Goal: Transaction & Acquisition: Purchase product/service

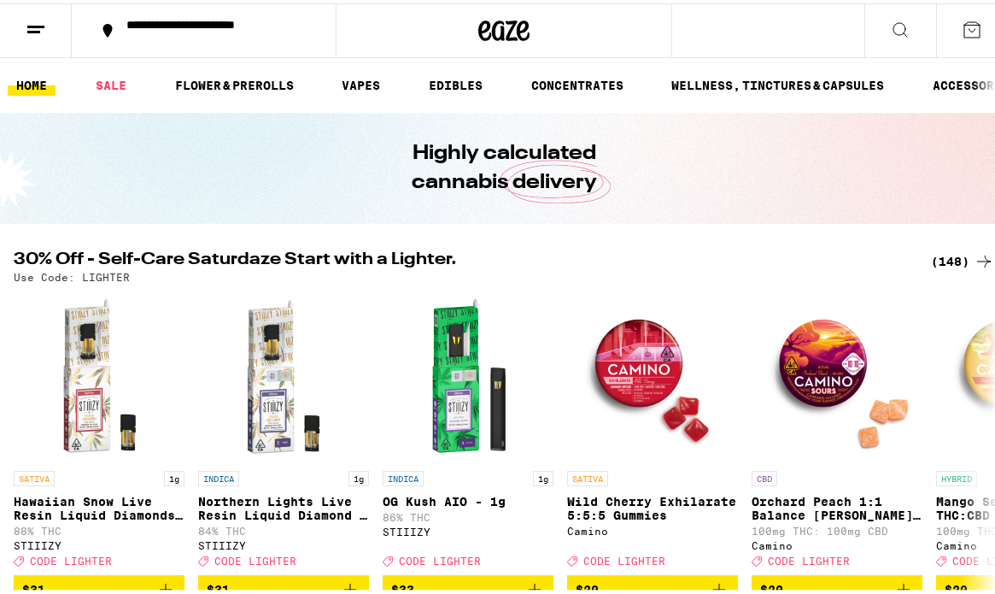
click at [28, 33] on icon at bounding box center [36, 26] width 21 height 21
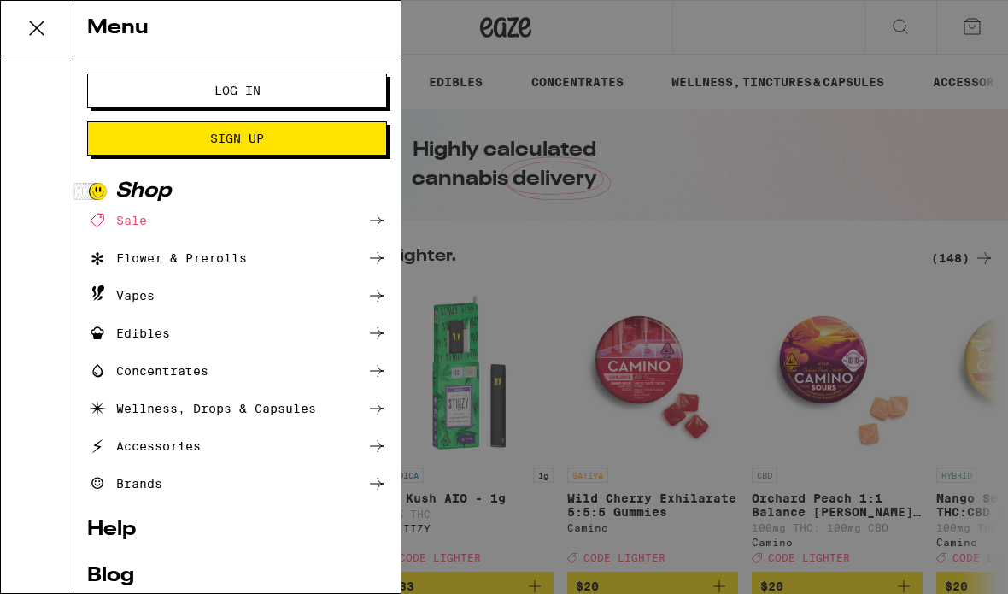
click at [279, 89] on span "Log In" at bounding box center [236, 91] width 161 height 12
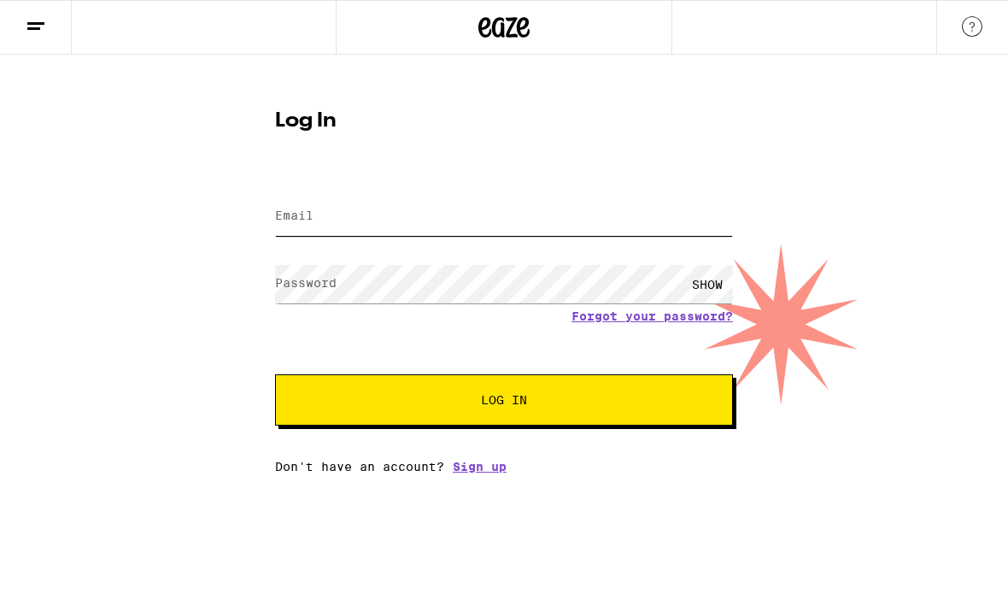
type input "[EMAIL_ADDRESS][DOMAIN_NAME]"
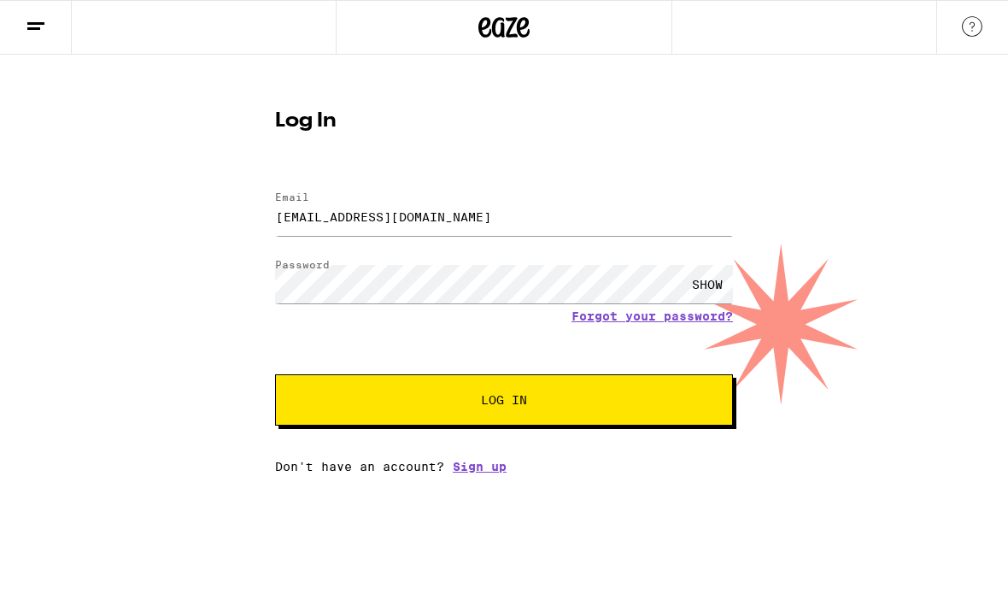
click at [512, 413] on button "Log In" at bounding box center [504, 399] width 458 height 51
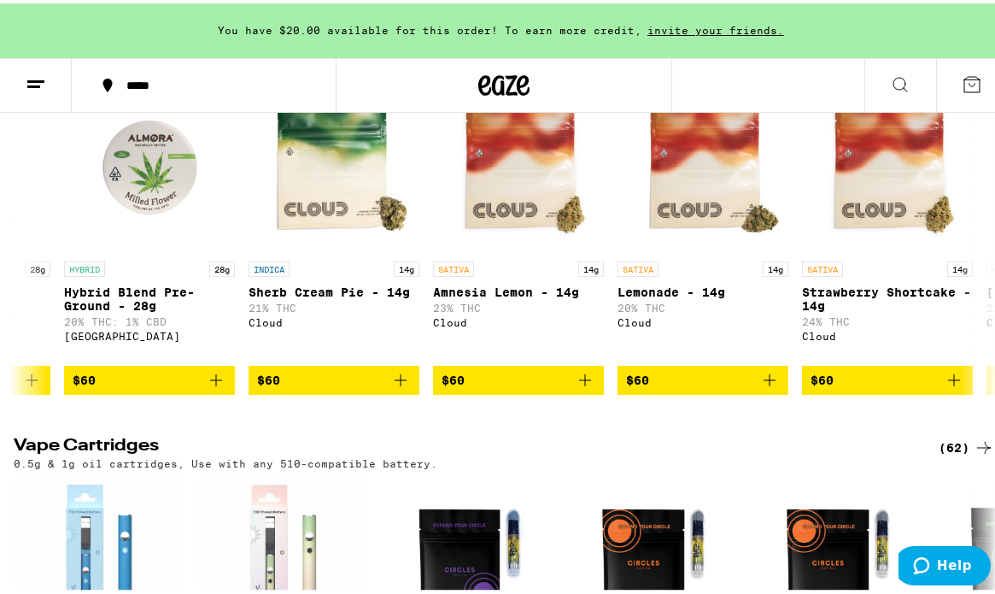
scroll to position [0, 10094]
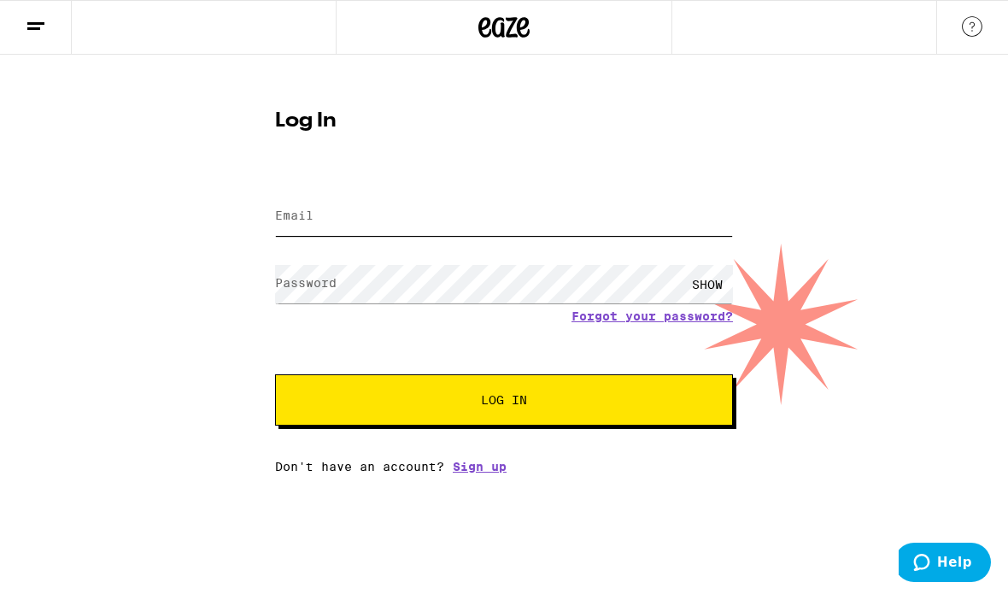
type input "[EMAIL_ADDRESS][DOMAIN_NAME]"
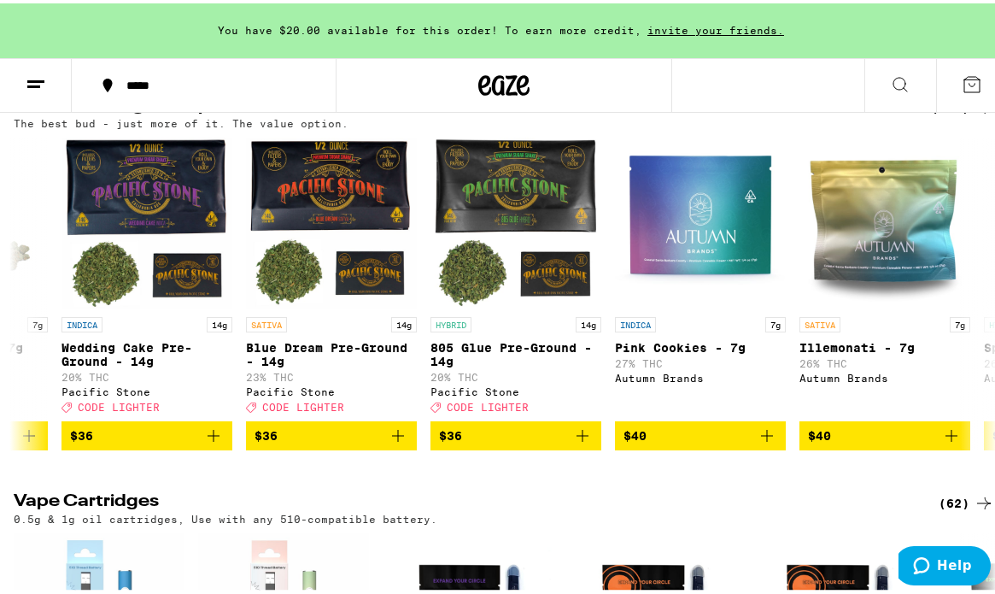
scroll to position [0, 2718]
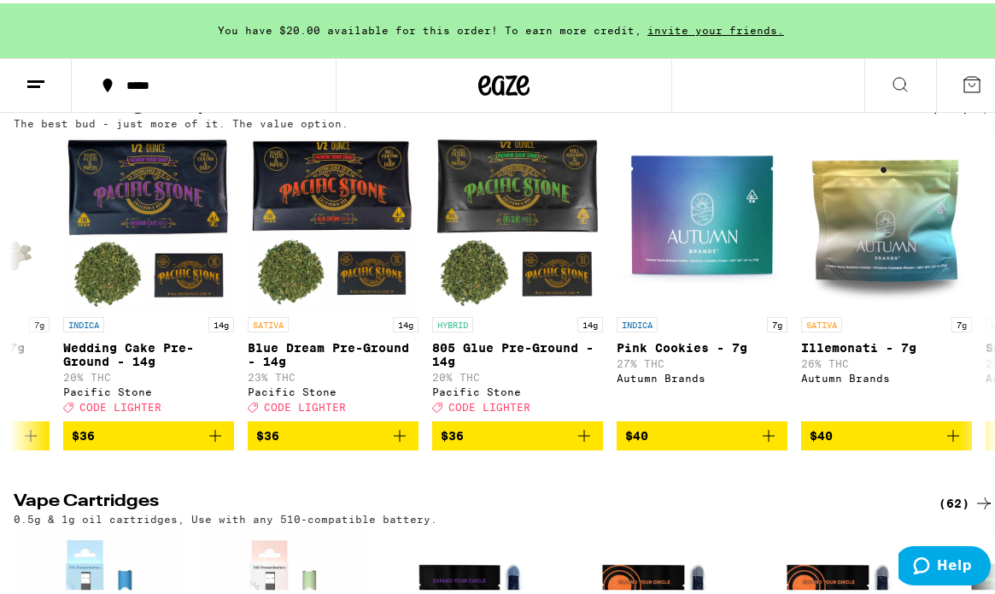
click at [144, 442] on span "$36" at bounding box center [149, 432] width 154 height 21
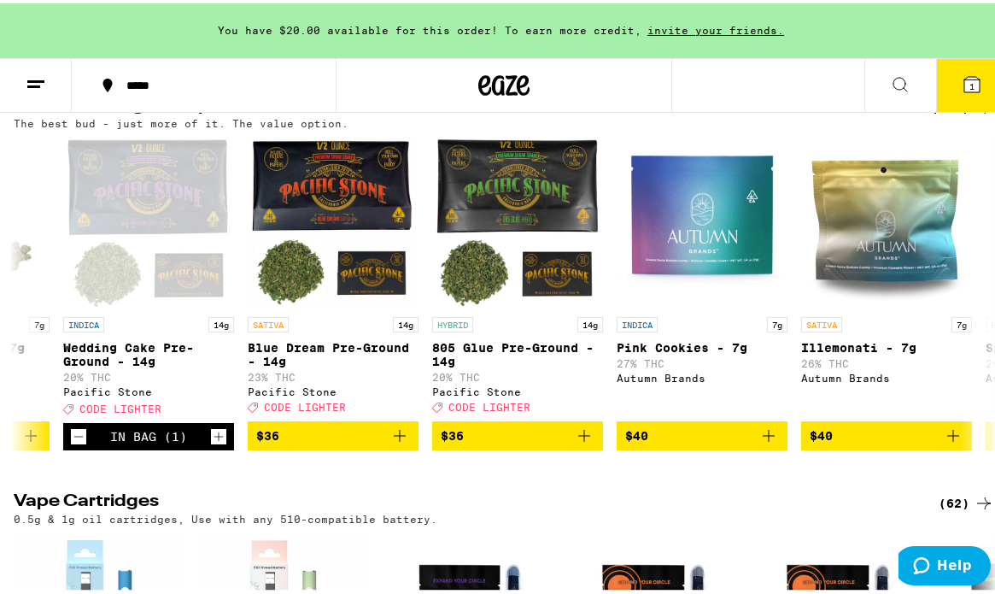
scroll to position [1383, 0]
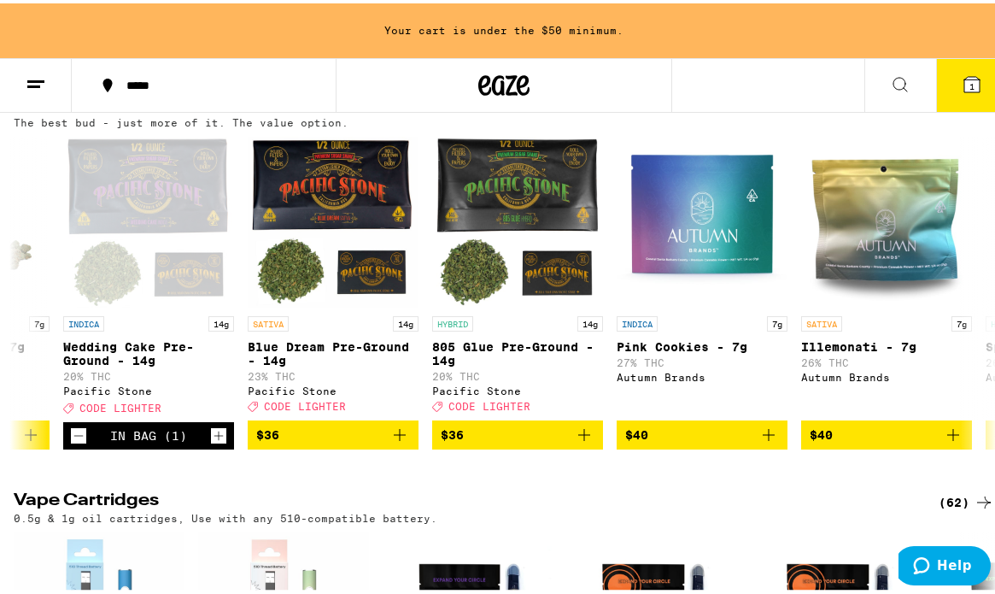
click at [354, 442] on span "$36" at bounding box center [333, 431] width 154 height 21
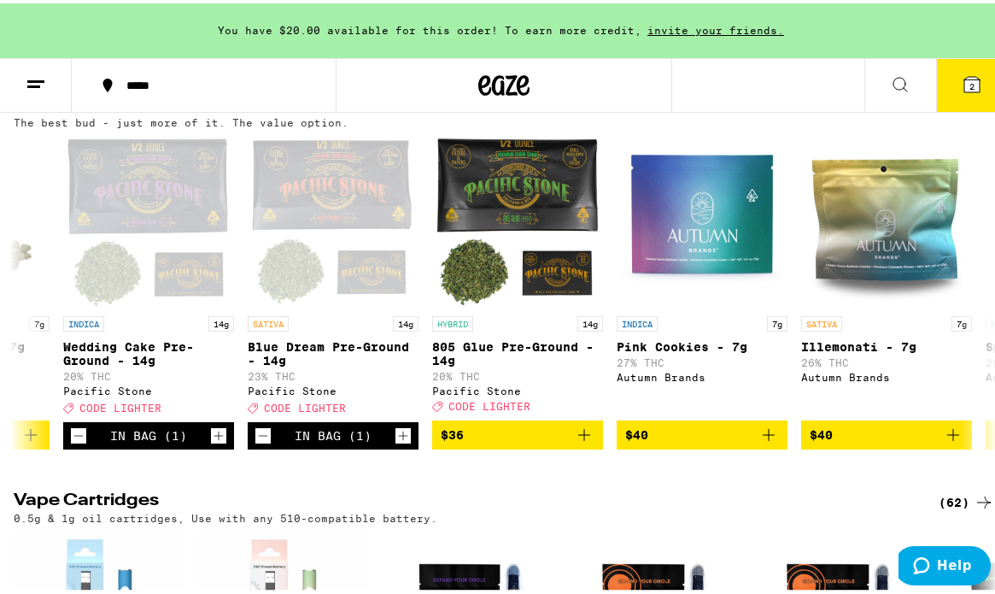
click at [970, 81] on button "2" at bounding box center [972, 82] width 72 height 53
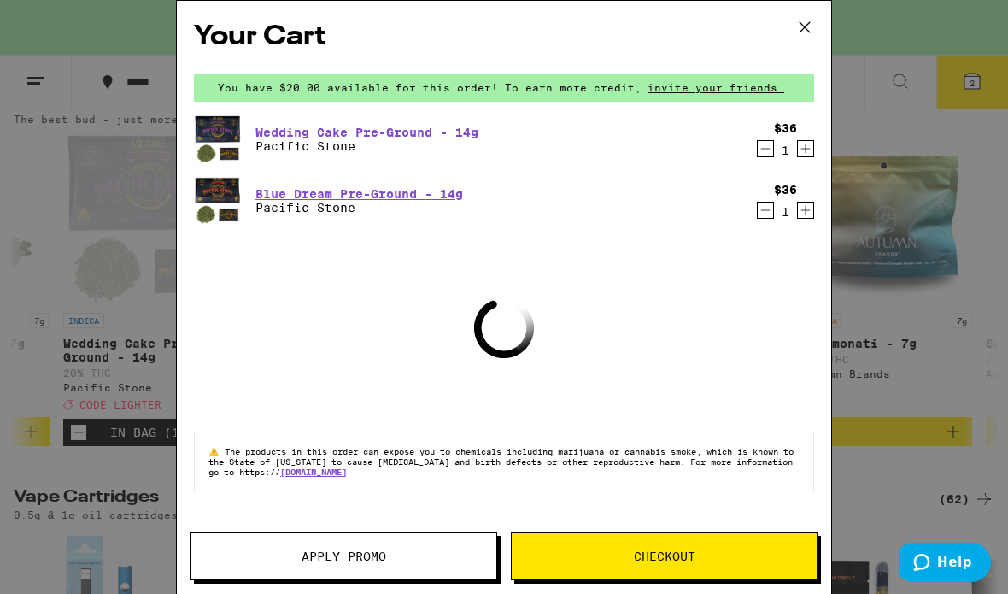
click at [388, 564] on button "Apply Promo" at bounding box center [343, 556] width 307 height 48
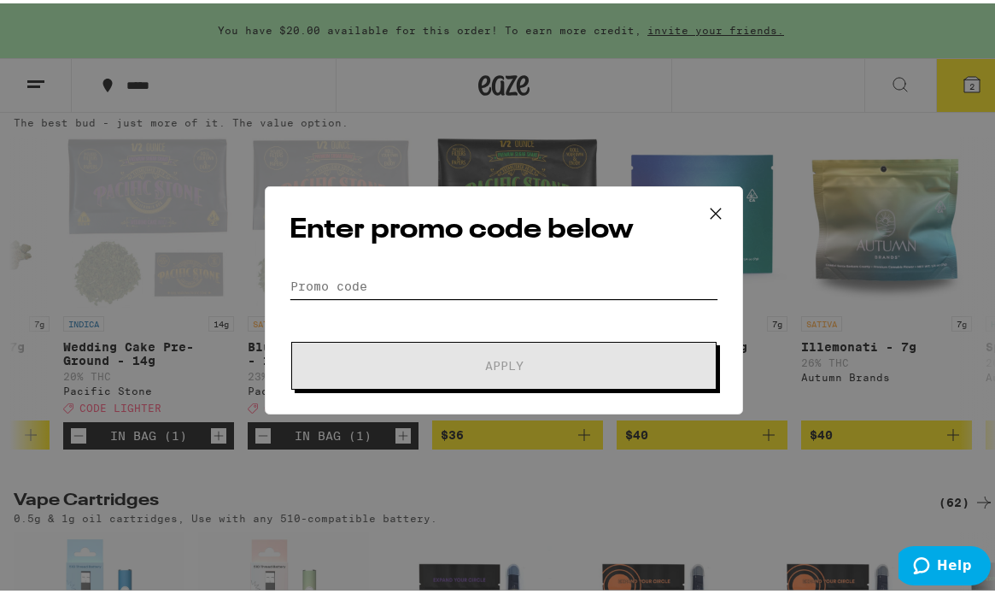
click at [481, 286] on input "Promo Code" at bounding box center [504, 283] width 429 height 26
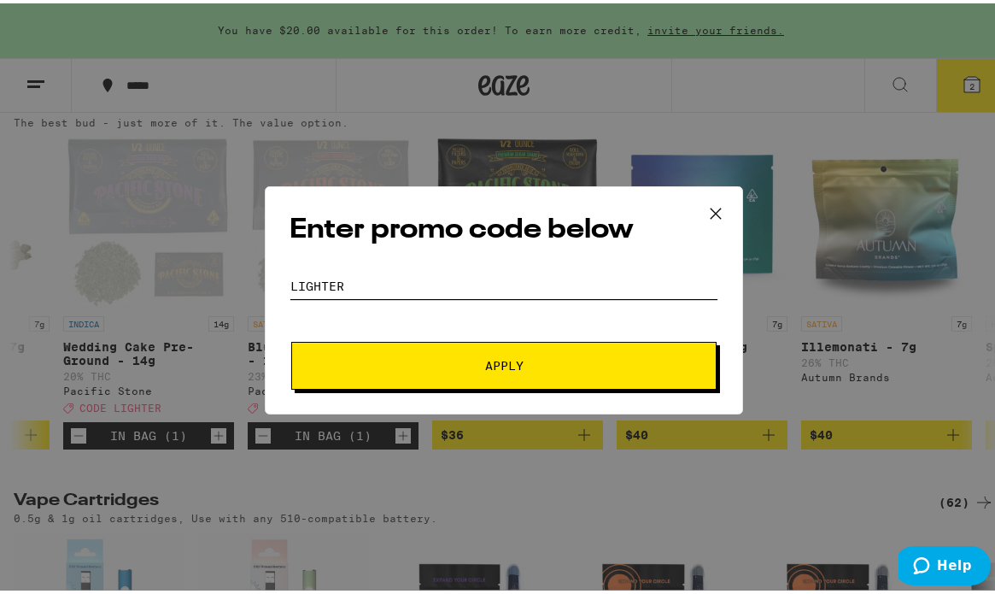
type input "lighter"
click at [523, 360] on span "Apply" at bounding box center [504, 362] width 308 height 12
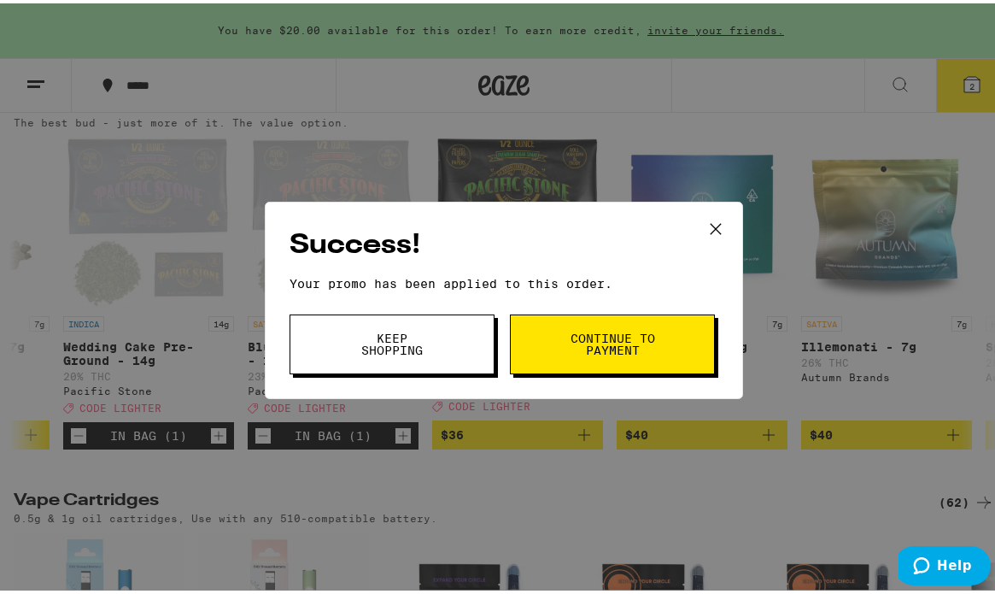
click at [623, 347] on span "Continue to payment" at bounding box center [612, 341] width 87 height 24
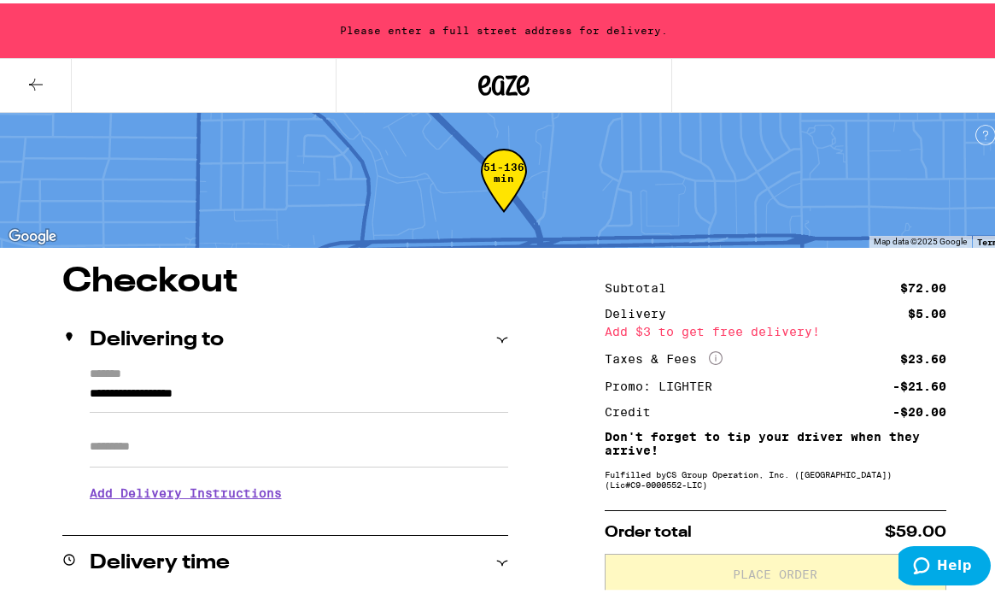
click at [26, 92] on button at bounding box center [36, 83] width 72 height 54
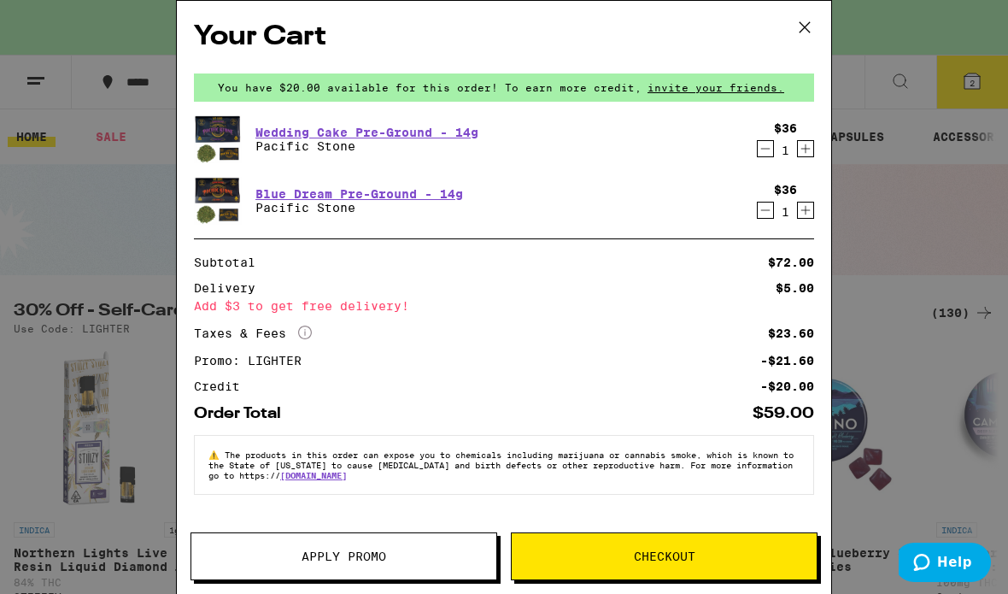
click at [765, 210] on icon "Decrement" at bounding box center [765, 210] width 9 height 0
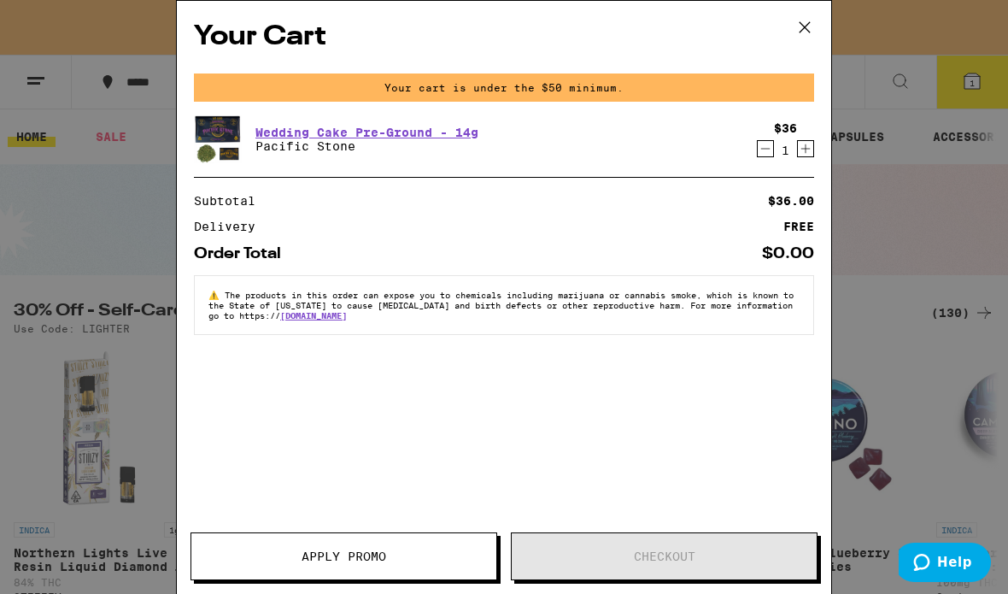
click at [803, 21] on icon at bounding box center [805, 28] width 26 height 26
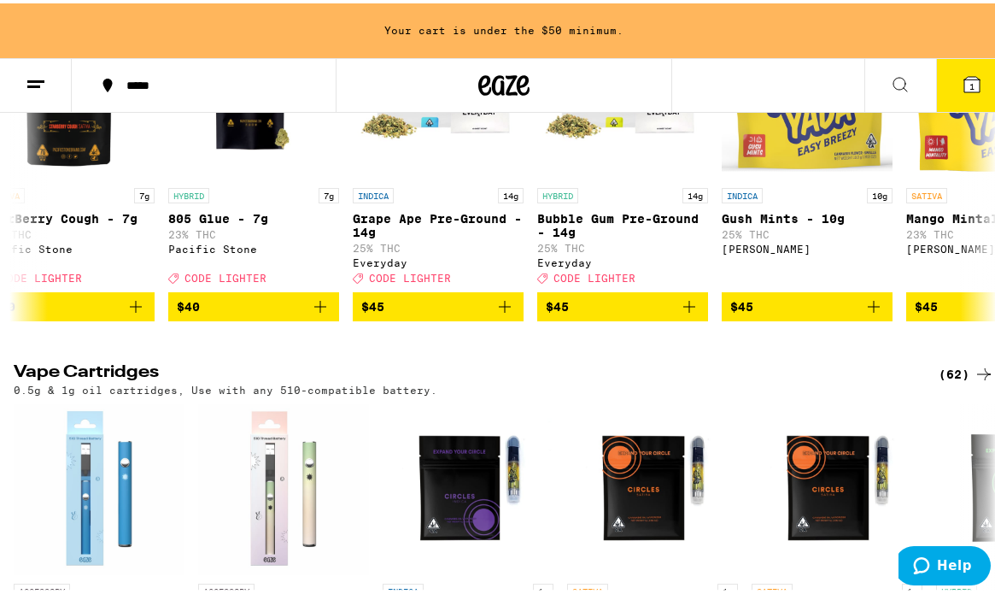
scroll to position [0, 5197]
click at [425, 313] on span "$45" at bounding box center [437, 303] width 154 height 21
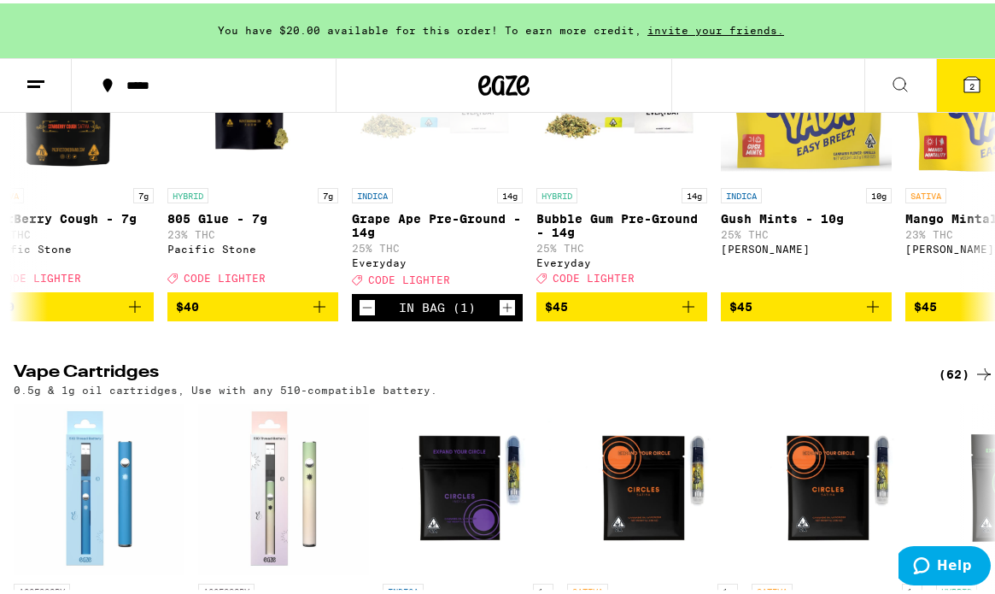
click at [964, 67] on button "2" at bounding box center [972, 82] width 72 height 53
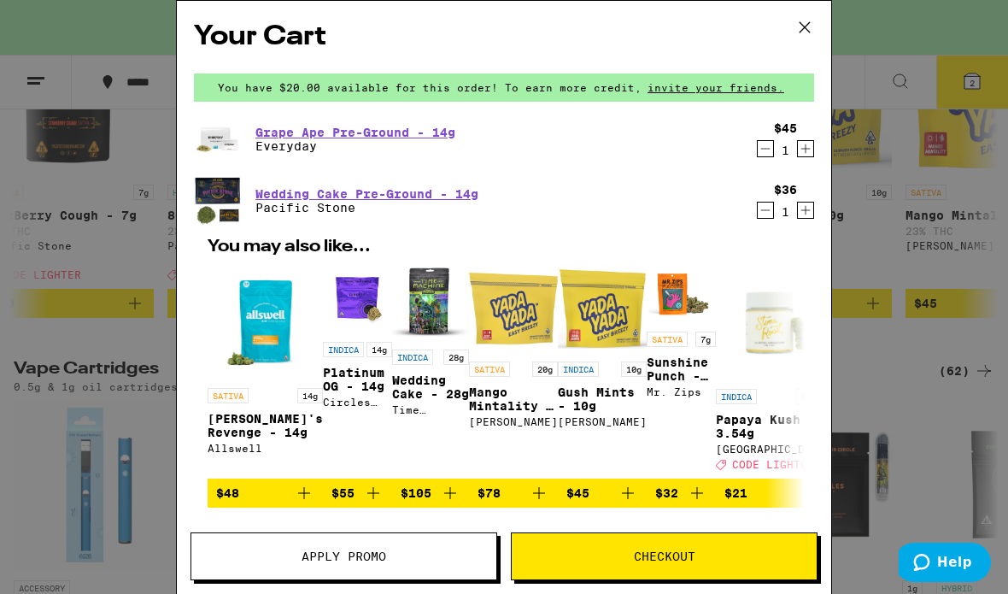
click at [806, 21] on icon at bounding box center [805, 28] width 26 height 26
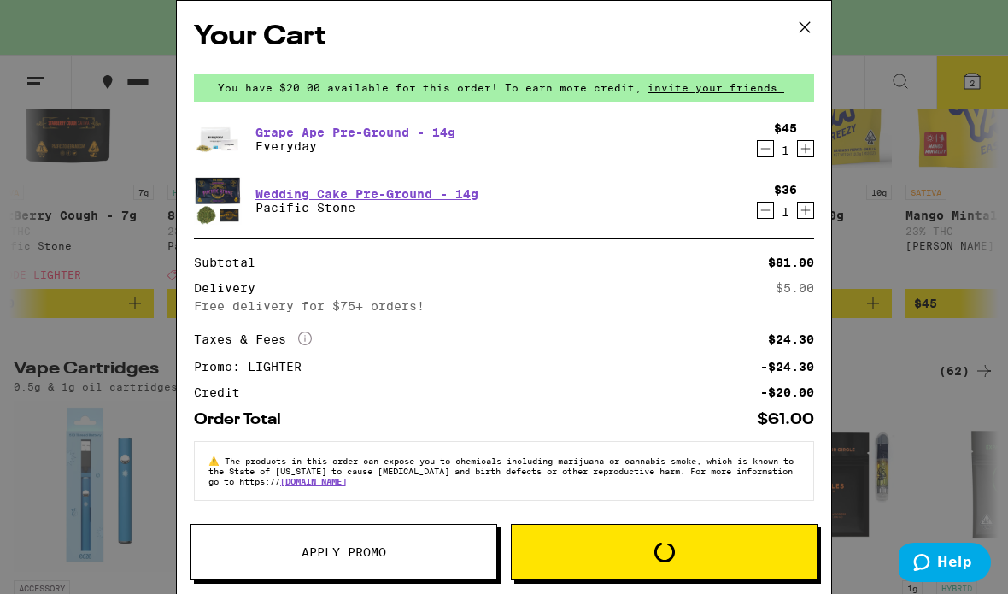
click at [798, 21] on icon at bounding box center [805, 28] width 26 height 26
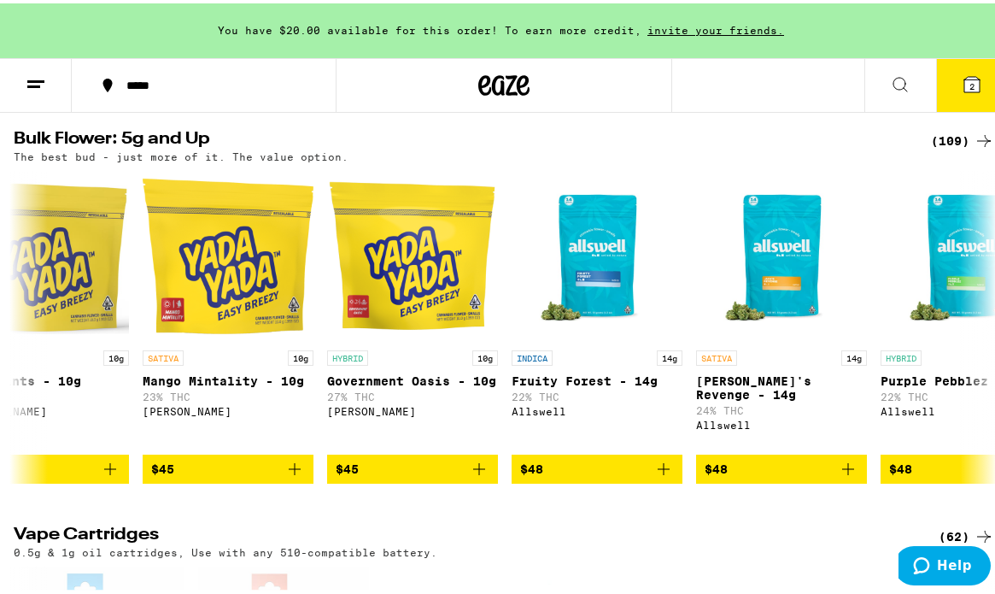
scroll to position [0, 5961]
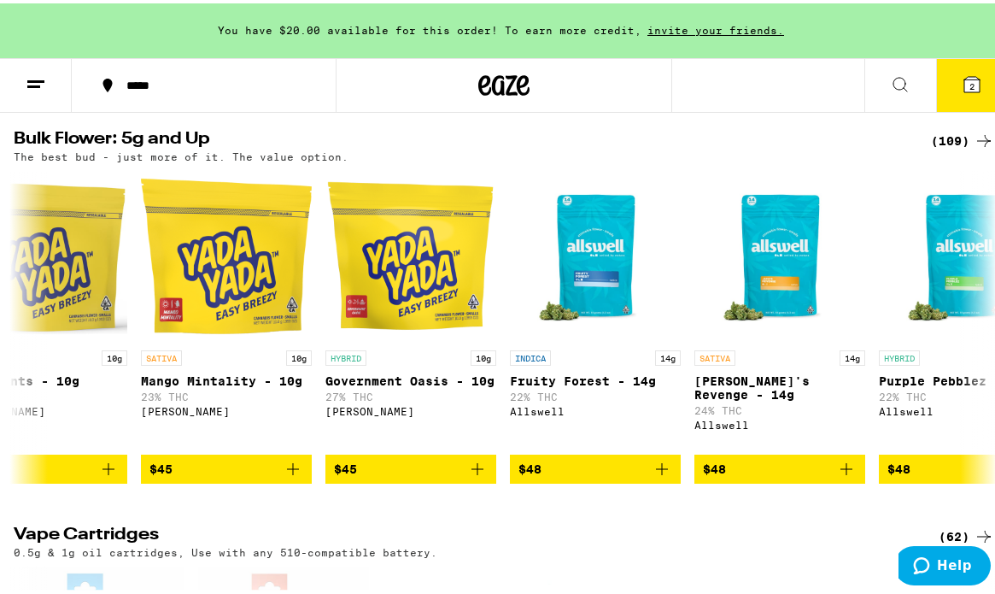
click at [940, 91] on button "2" at bounding box center [972, 82] width 72 height 53
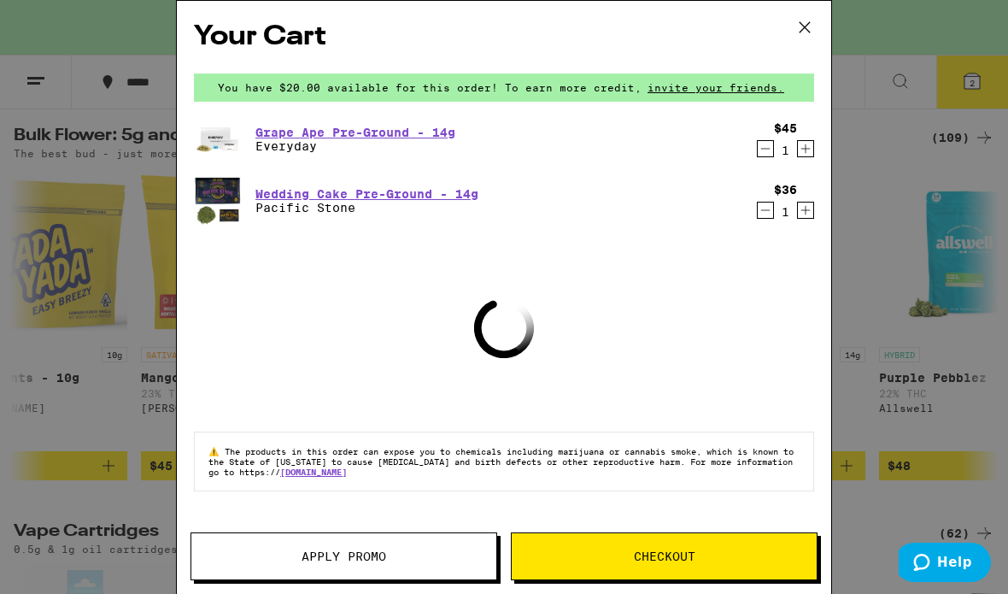
click at [350, 560] on span "Apply Promo" at bounding box center [344, 556] width 85 height 12
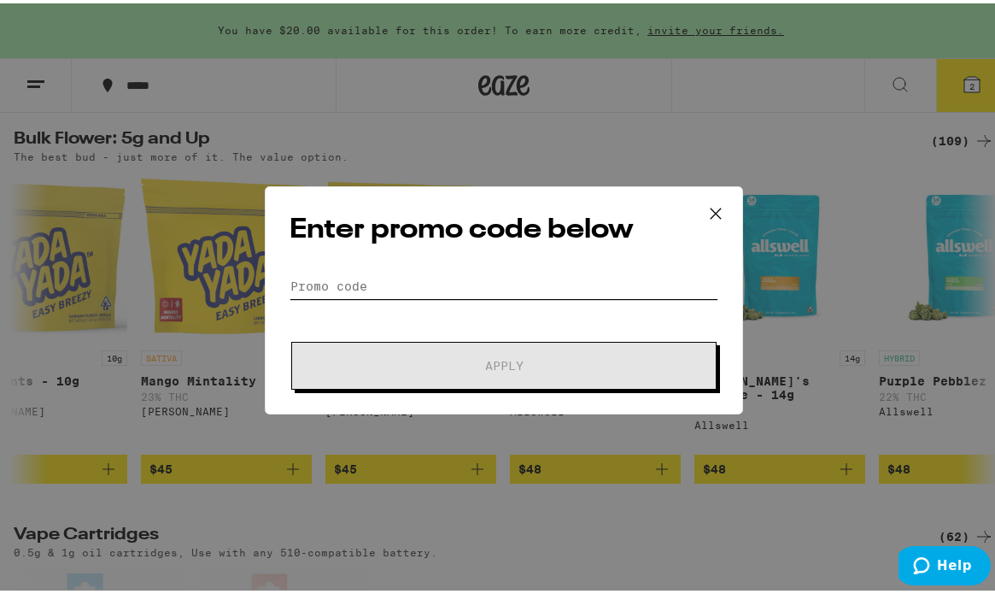
click at [411, 272] on input "Promo Code" at bounding box center [504, 283] width 429 height 26
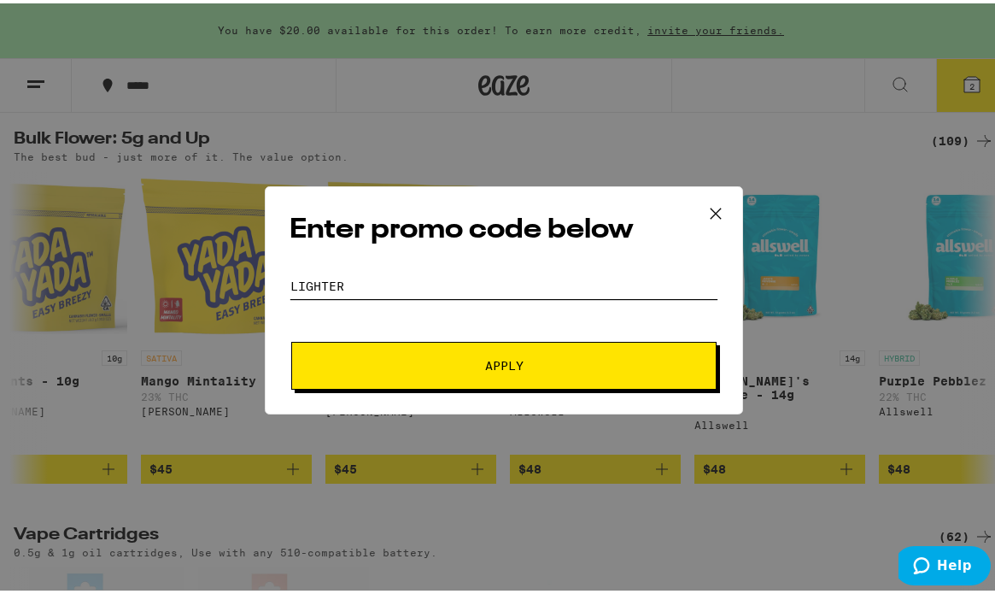
type input "lighter"
click at [523, 342] on button "Apply" at bounding box center [503, 362] width 425 height 48
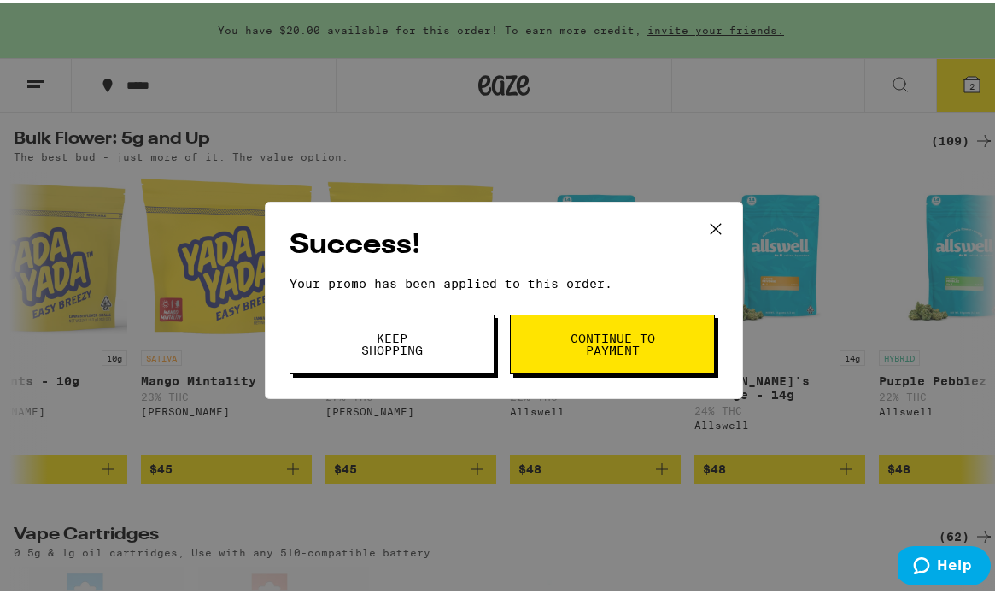
click at [633, 348] on span "Continue to payment" at bounding box center [612, 341] width 87 height 24
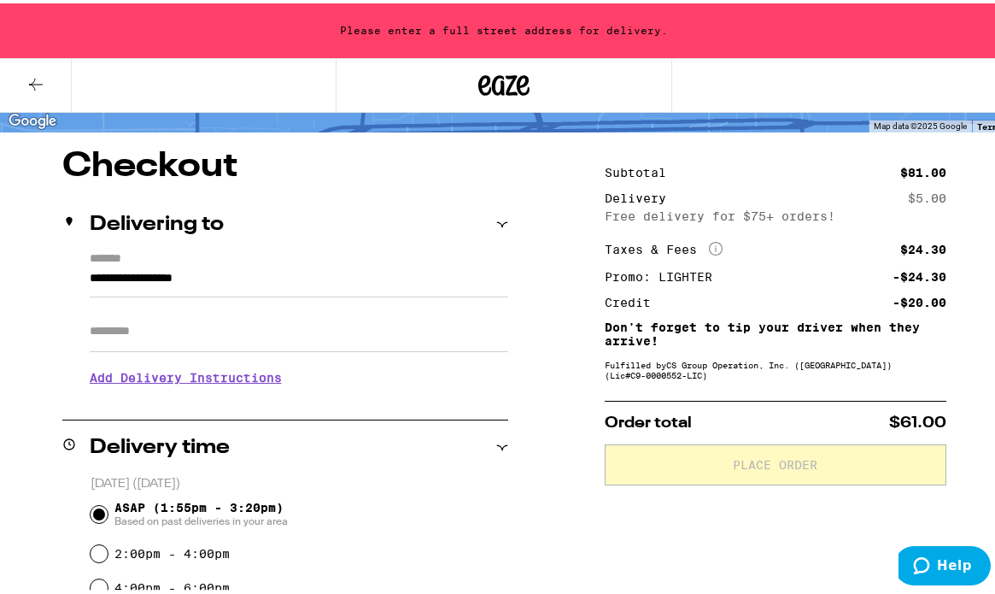
scroll to position [112, 0]
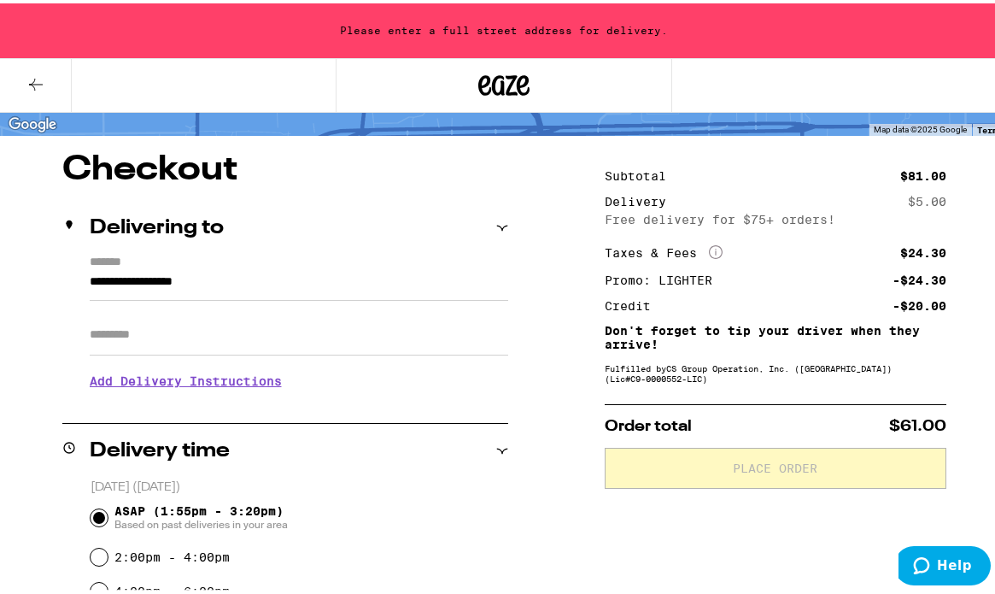
click at [313, 274] on input "**********" at bounding box center [299, 282] width 419 height 29
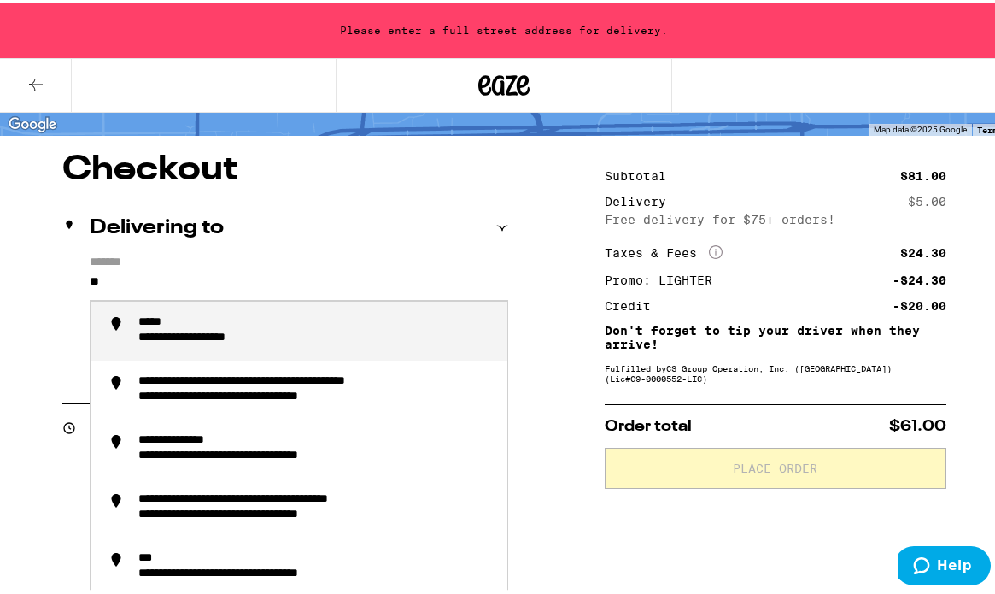
type input "*"
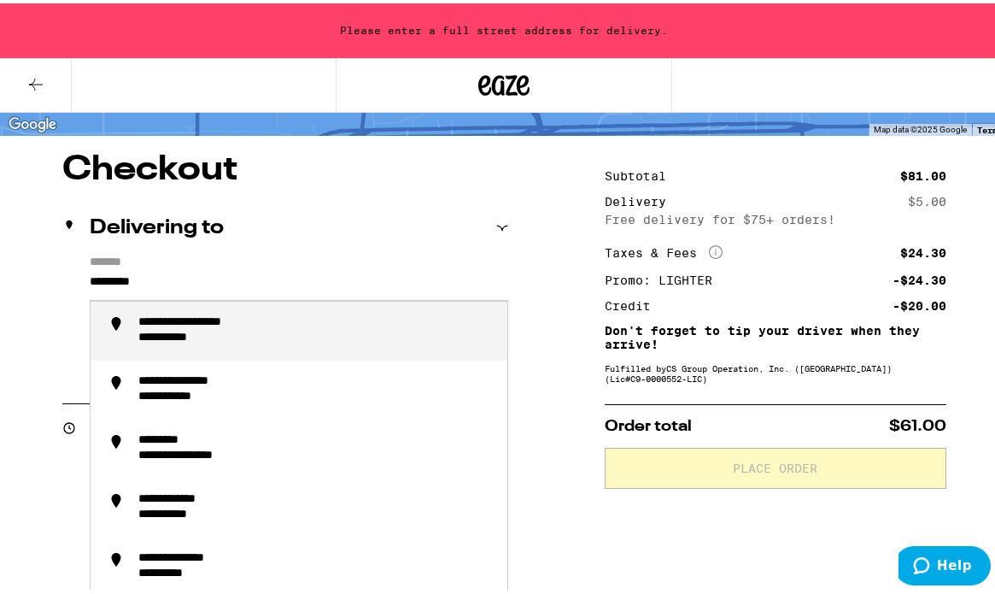
click at [168, 402] on div "**********" at bounding box center [184, 394] width 93 height 16
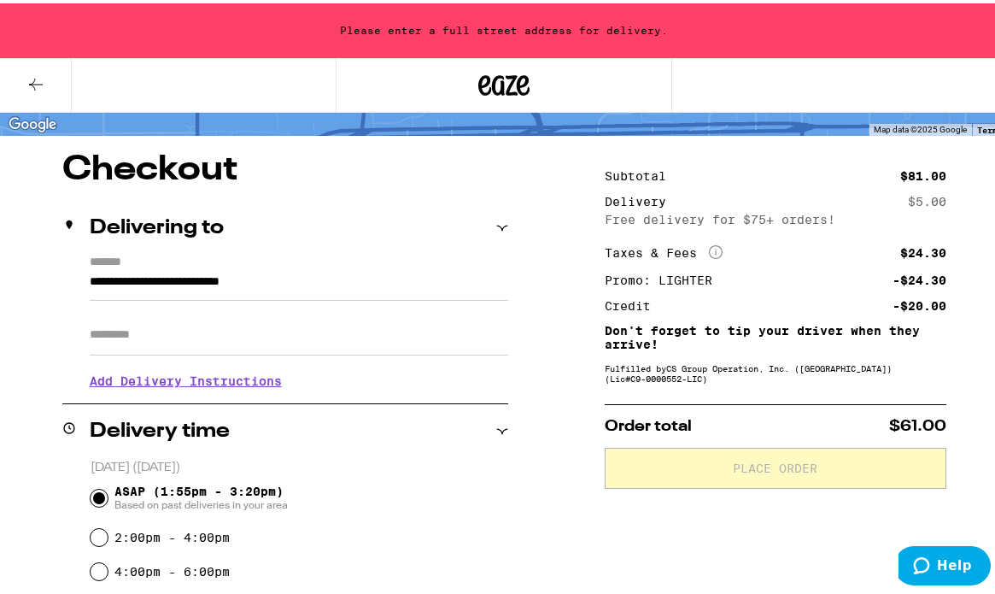
type input "**********"
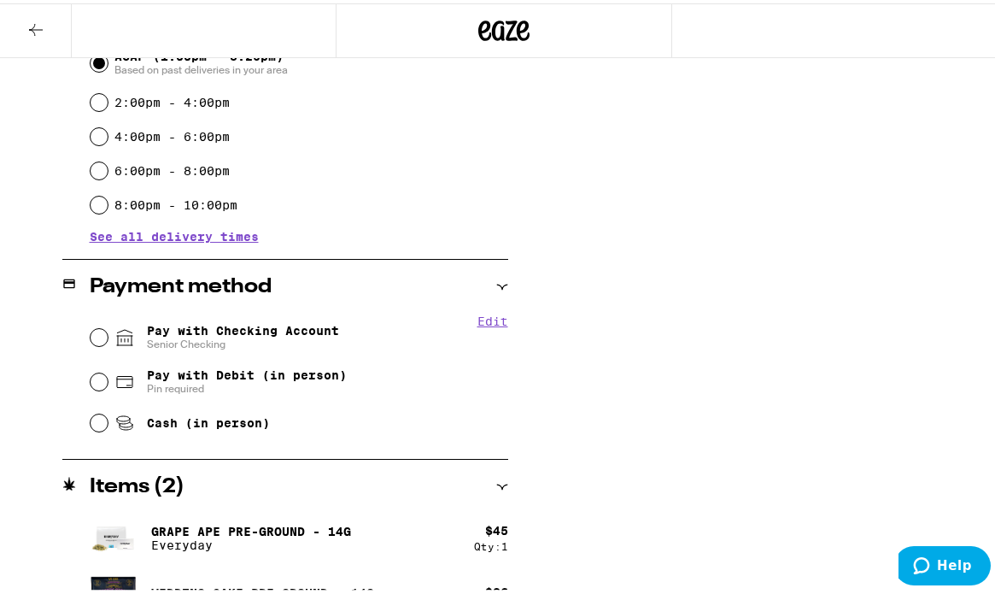
scroll to position [495, 0]
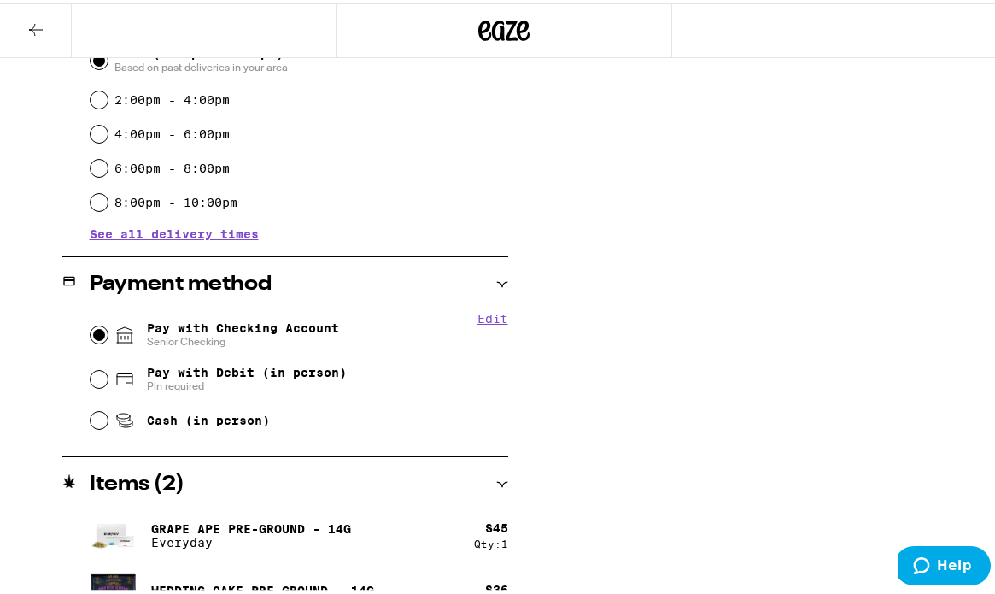
click at [93, 340] on input "Pay with Checking Account Senior Checking" at bounding box center [99, 331] width 17 height 17
radio input "true"
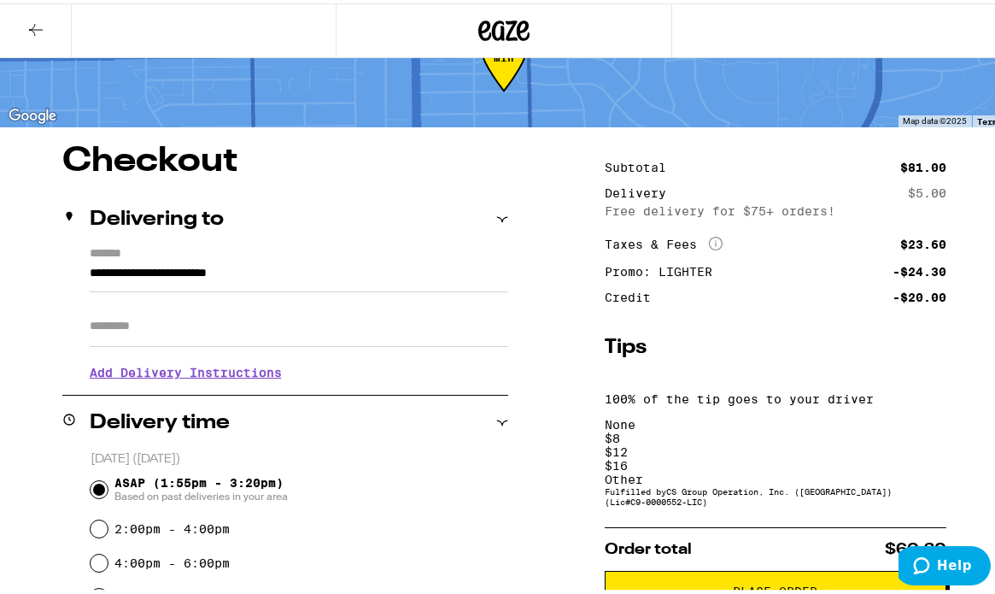
scroll to position [67, 0]
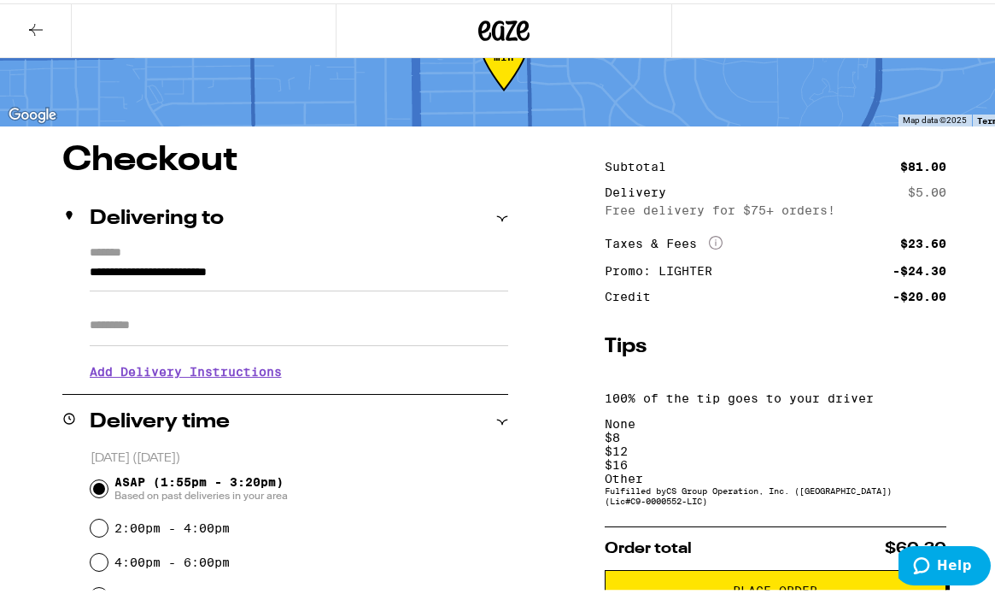
click at [906, 468] on div "Other" at bounding box center [776, 475] width 342 height 14
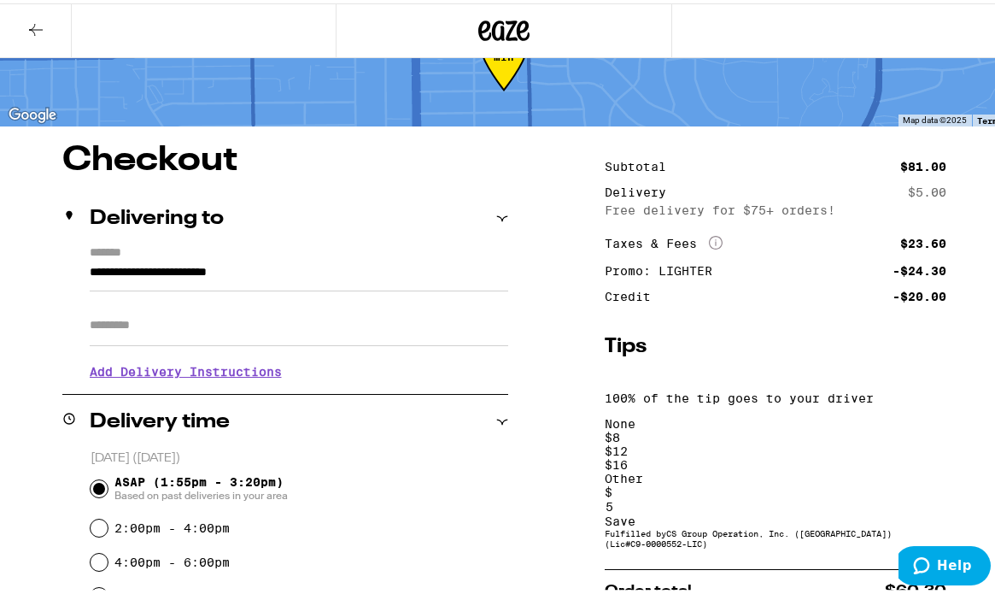
type input "5"
click at [917, 511] on div "Save" at bounding box center [776, 518] width 342 height 14
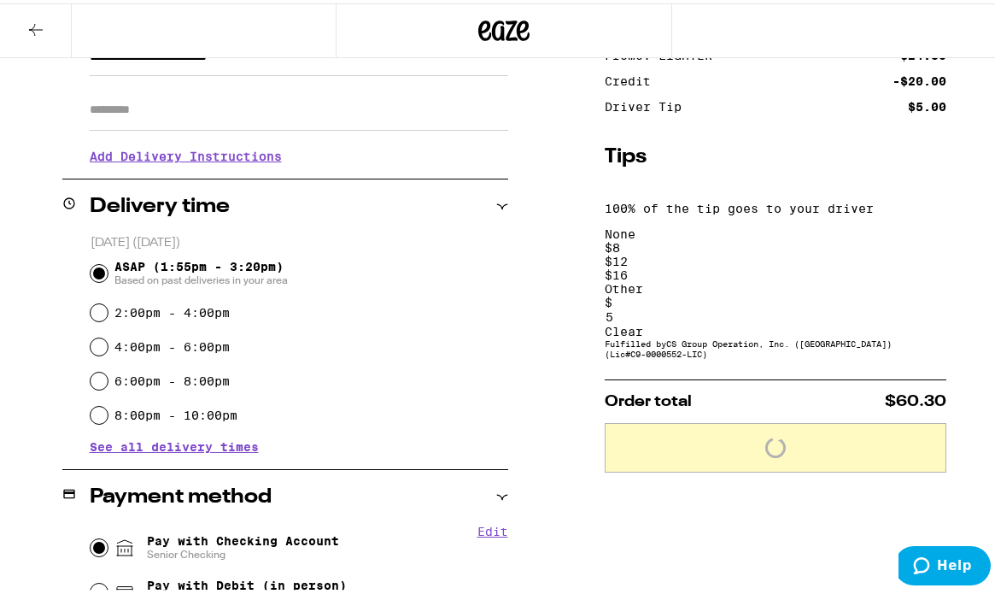
scroll to position [313, 0]
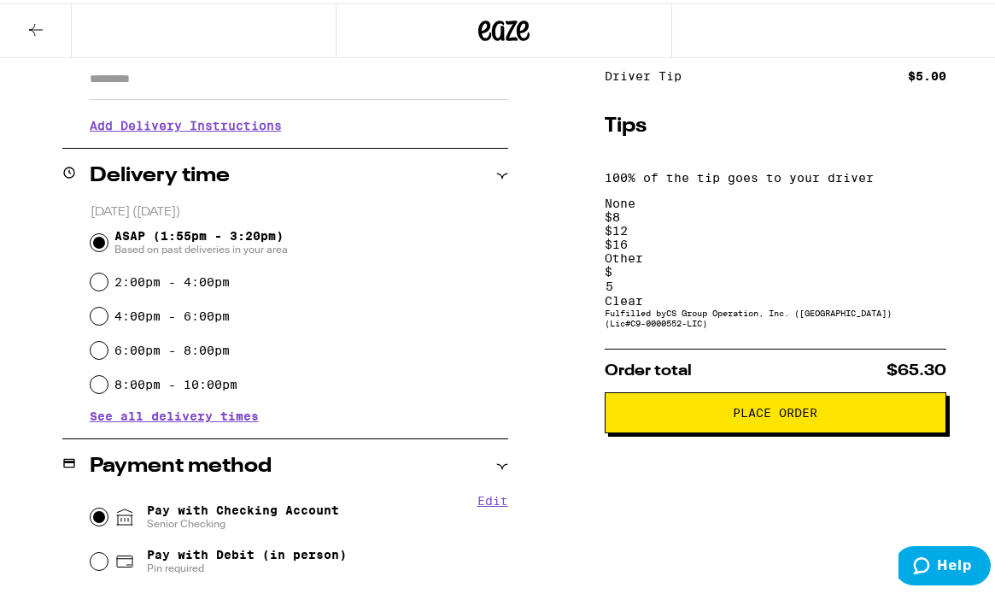
click at [784, 403] on span "Place Order" at bounding box center [775, 409] width 85 height 12
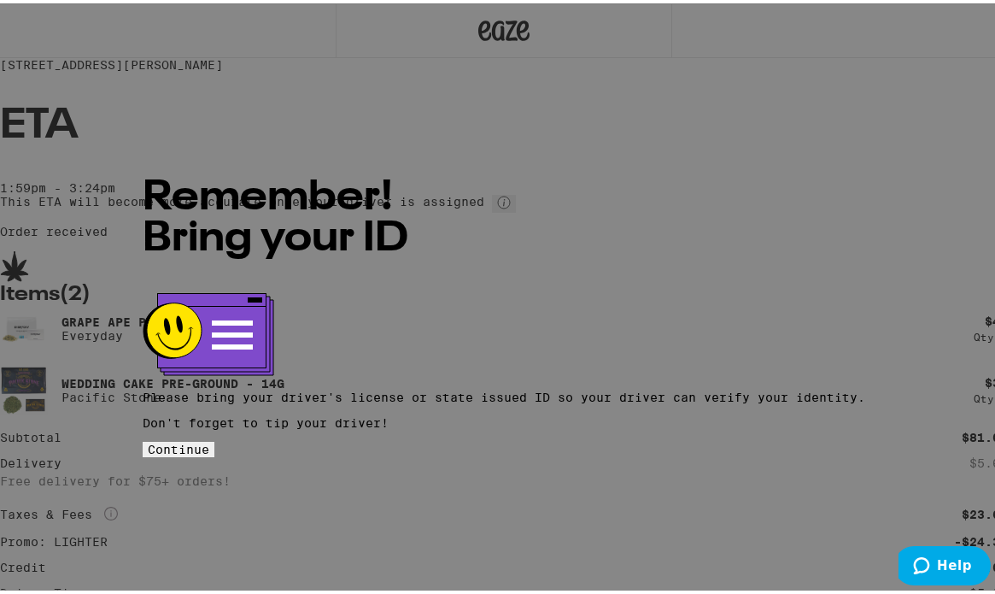
click at [209, 439] on span "Continue" at bounding box center [179, 446] width 62 height 14
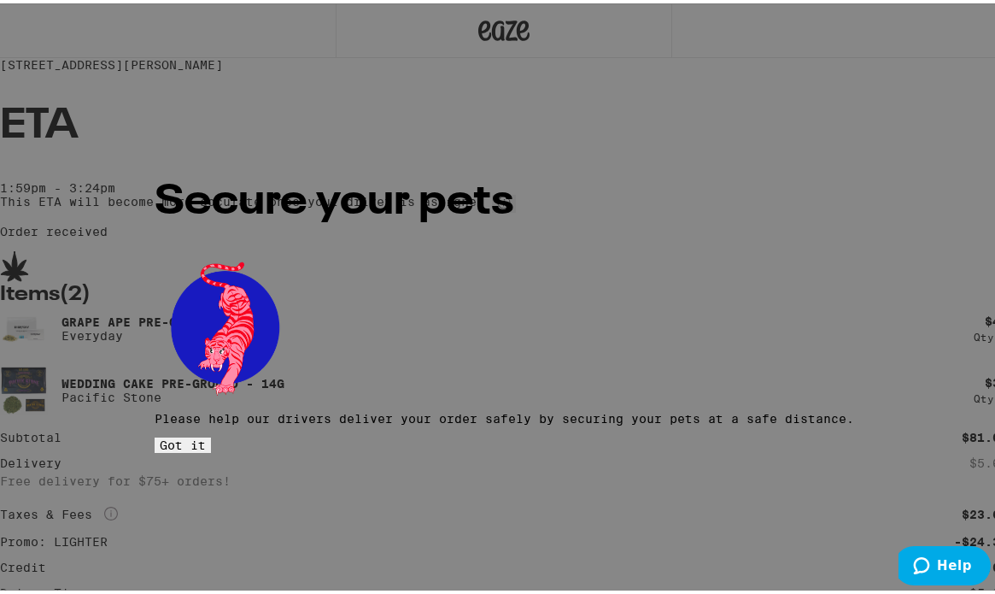
click at [206, 435] on span "Got it" at bounding box center [183, 442] width 46 height 14
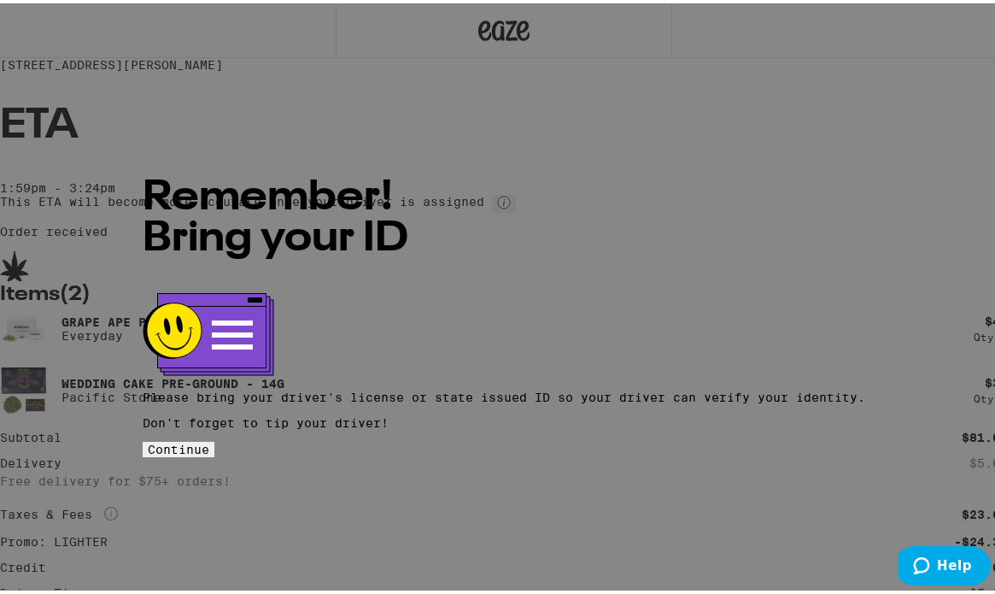
click at [807, 202] on div "Remember! Bring your ID Please bring your driver's license or state issued ID s…" at bounding box center [504, 297] width 1008 height 594
click at [82, 82] on div "Remember! Bring your ID Please bring your driver's license or state issued ID s…" at bounding box center [504, 297] width 1008 height 594
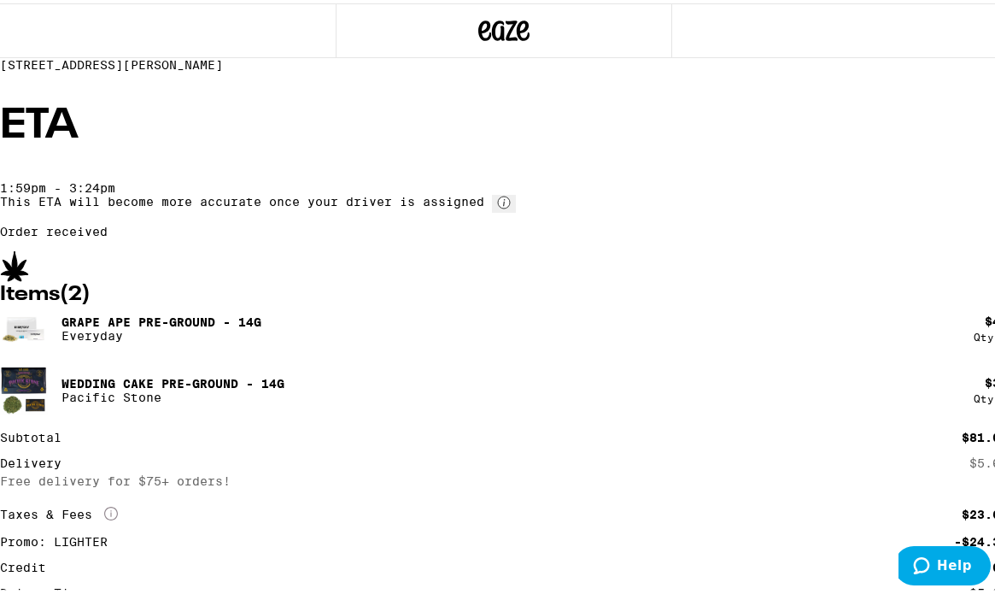
click at [518, 30] on icon at bounding box center [503, 27] width 51 height 31
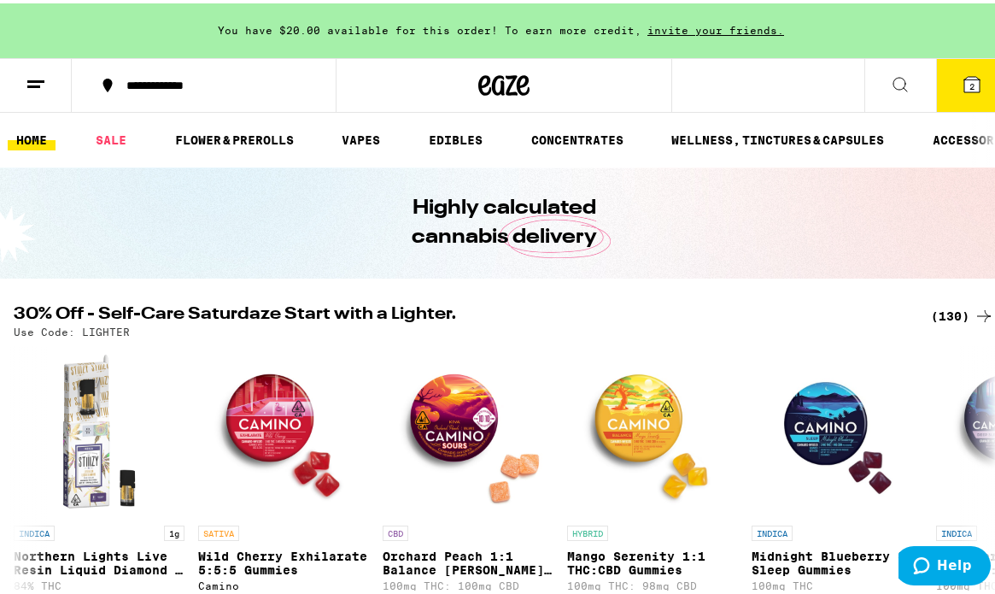
click at [32, 78] on line at bounding box center [35, 78] width 17 height 0
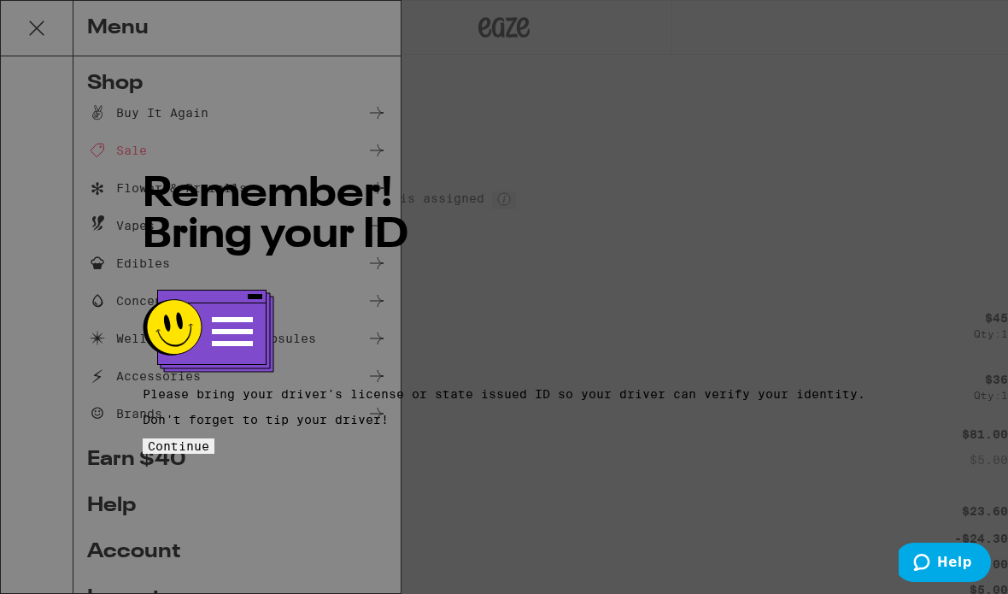
click at [856, 227] on div "Remember! Bring your ID Please bring your driver's license or state issued ID s…" at bounding box center [504, 297] width 1008 height 594
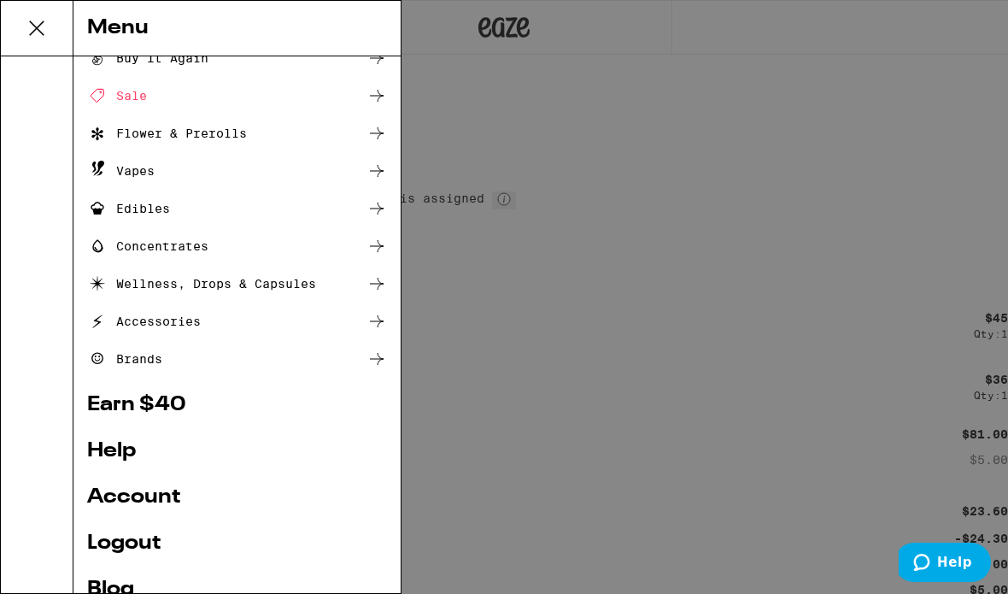
scroll to position [145, 0]
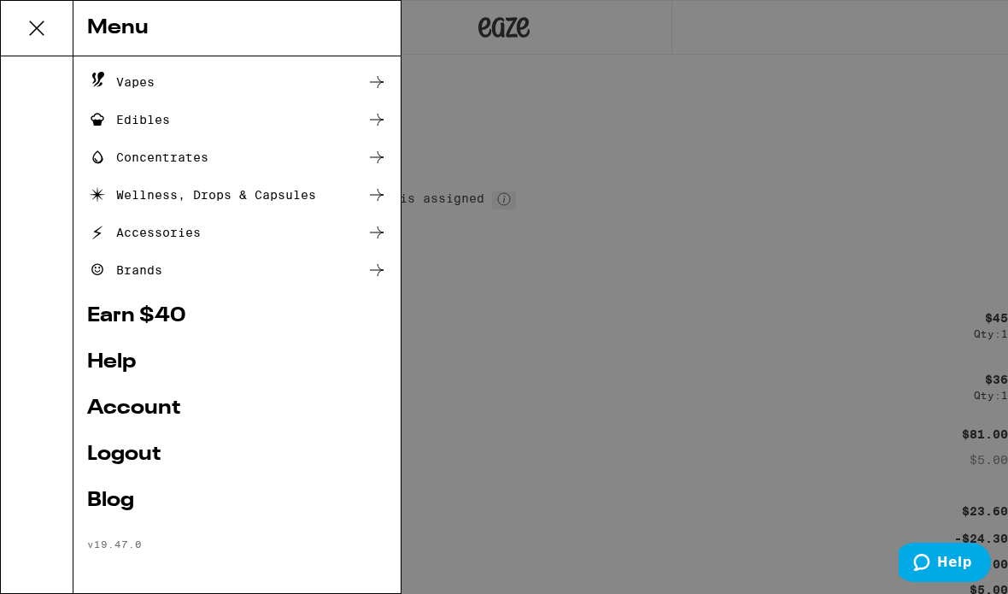
click at [155, 451] on link "Logout" at bounding box center [237, 454] width 300 height 21
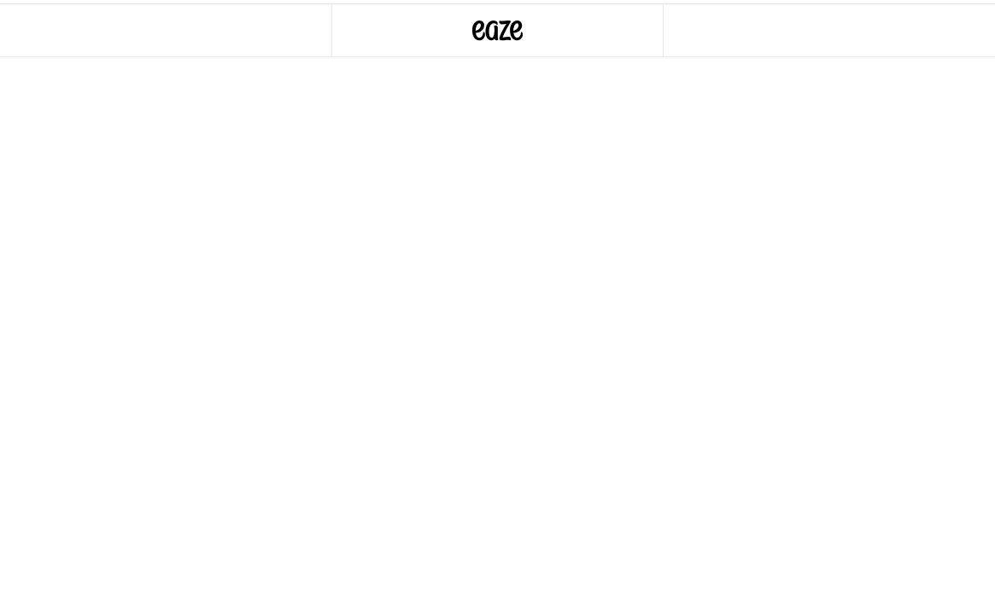
scroll to position [77, 0]
